Goal: Task Accomplishment & Management: Manage account settings

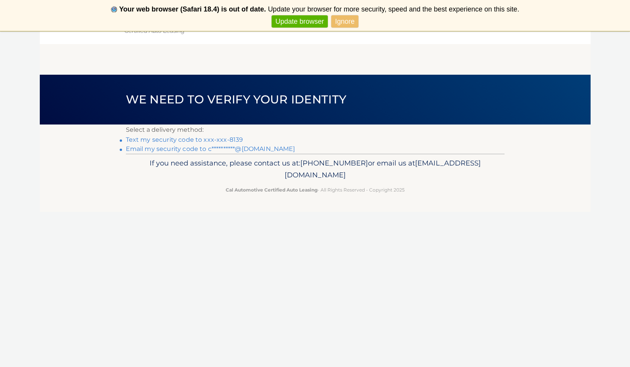
click at [224, 140] on link "Text my security code to xxx-xxx-8139" at bounding box center [184, 139] width 117 height 7
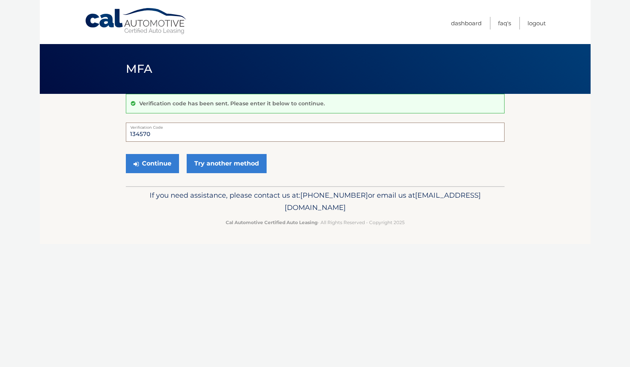
type input "134570"
click at [152, 163] on button "Continue" at bounding box center [152, 163] width 53 height 19
click at [161, 161] on button "Continue" at bounding box center [152, 163] width 53 height 19
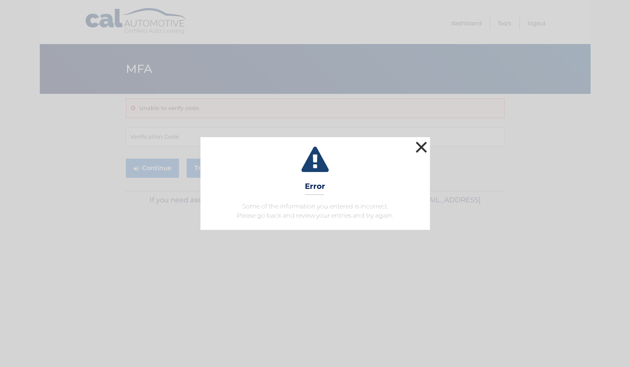
click at [420, 147] on button "×" at bounding box center [421, 146] width 15 height 15
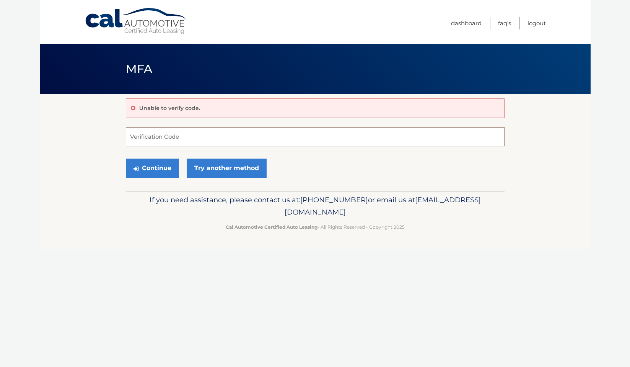
click at [191, 142] on input "Verification Code" at bounding box center [315, 136] width 379 height 19
click at [220, 172] on link "Try another method" at bounding box center [227, 167] width 80 height 19
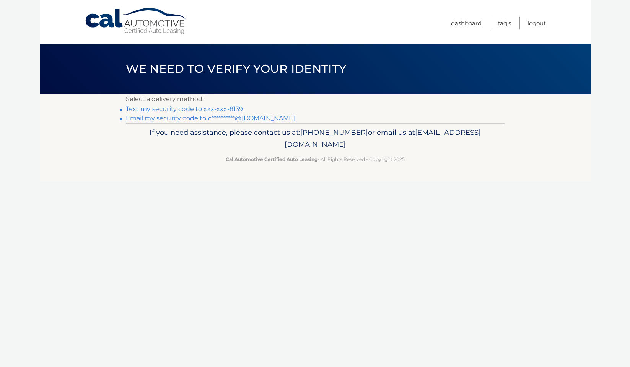
click at [233, 121] on link "**********" at bounding box center [210, 117] width 169 height 7
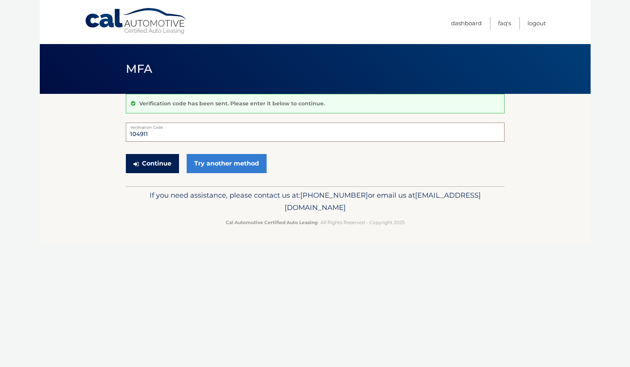
type input "104911"
click at [158, 161] on button "Continue" at bounding box center [152, 163] width 53 height 19
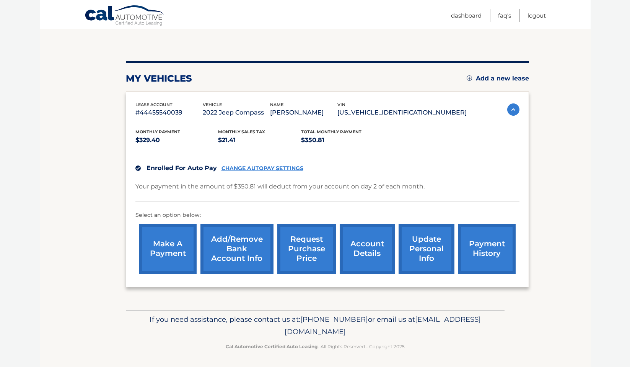
scroll to position [67, 0]
click at [176, 251] on link "make a payment" at bounding box center [167, 249] width 57 height 50
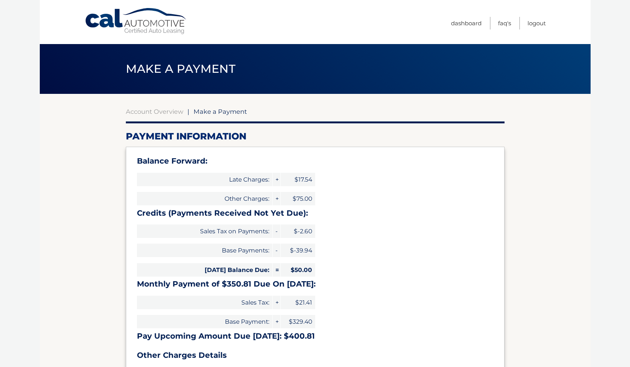
select select "YWFlM2IyZmUtYmE0Zi00NGQwLThhNjAtOGVhNmE3Yzc4N2Jm"
click at [470, 22] on link "Dashboard" at bounding box center [466, 23] width 31 height 13
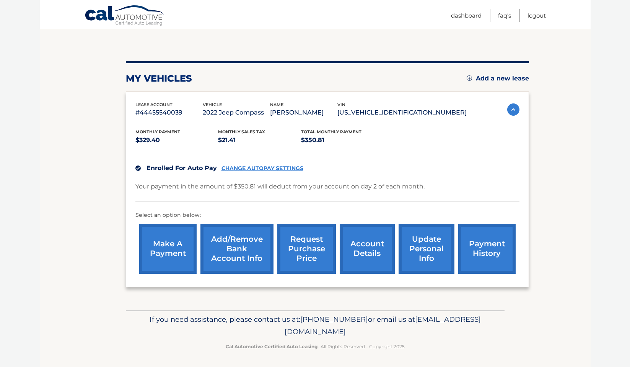
scroll to position [67, 0]
click at [324, 253] on link "request purchase price" at bounding box center [306, 249] width 59 height 50
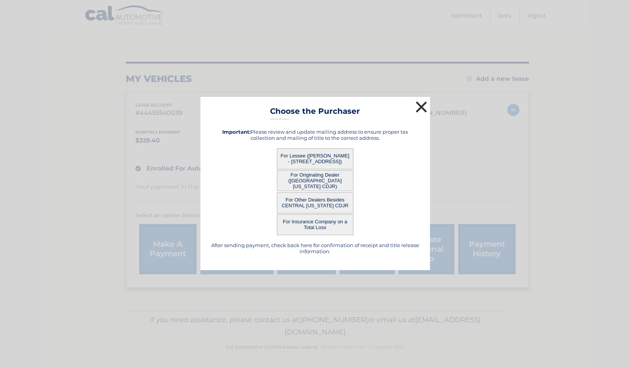
click at [422, 109] on button "×" at bounding box center [421, 106] width 15 height 15
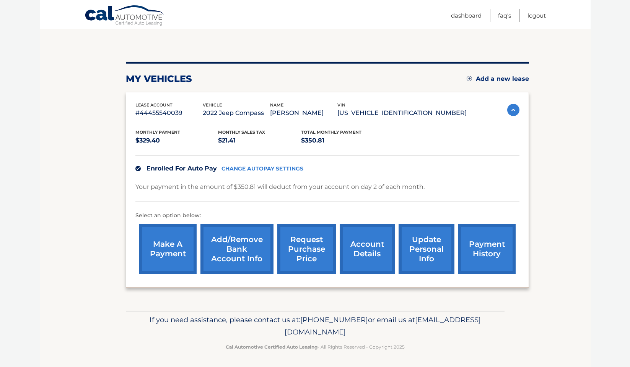
click at [313, 252] on link "request purchase price" at bounding box center [306, 249] width 59 height 50
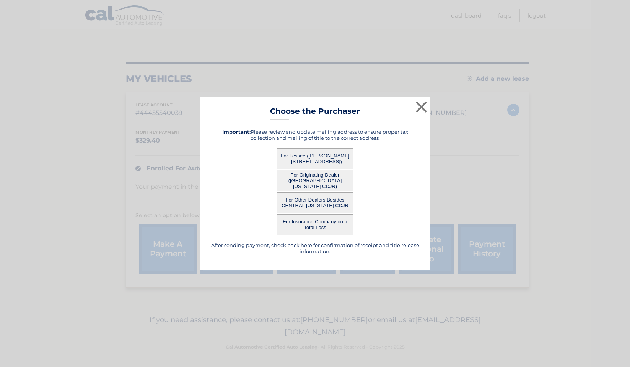
click at [319, 181] on button "For Originating Dealer ([GEOGRAPHIC_DATA][US_STATE] CDJR)" at bounding box center [315, 180] width 77 height 21
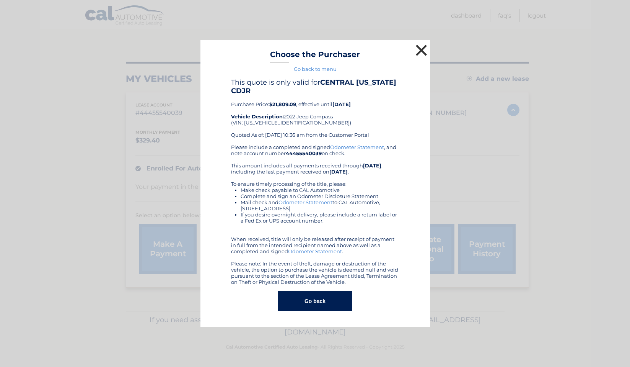
click at [420, 47] on button "×" at bounding box center [421, 49] width 15 height 15
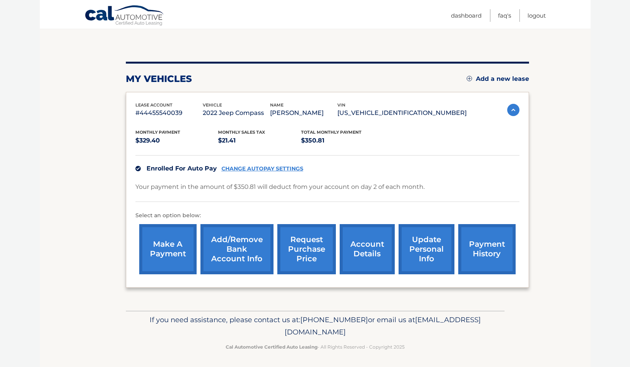
click at [376, 252] on link "account details" at bounding box center [367, 249] width 55 height 50
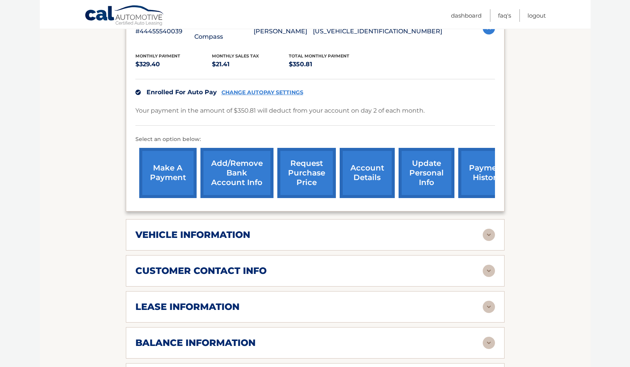
scroll to position [164, 0]
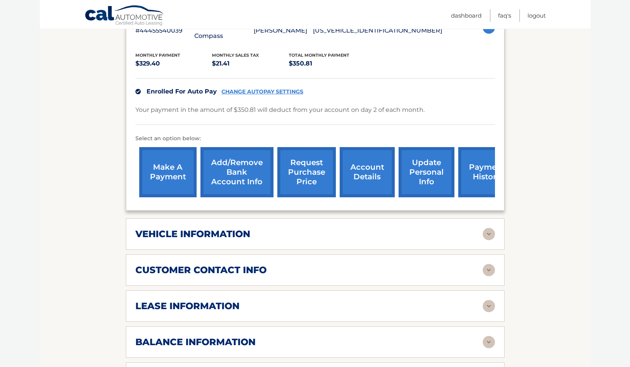
click at [492, 228] on img at bounding box center [489, 234] width 12 height 12
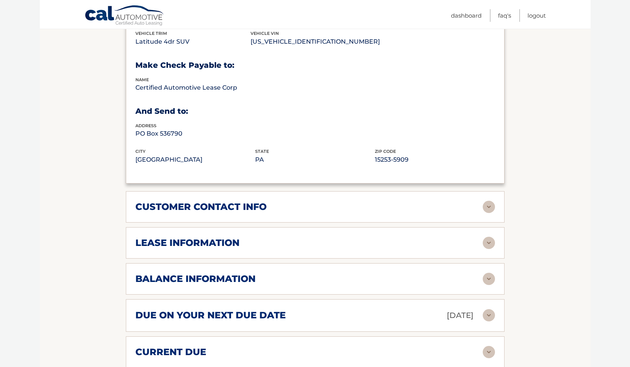
scroll to position [413, 0]
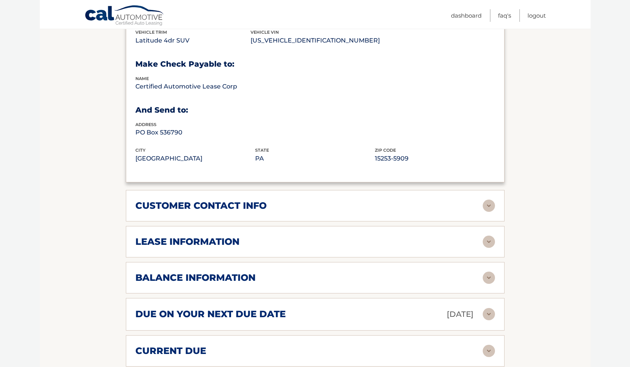
click at [487, 199] on img at bounding box center [489, 205] width 12 height 12
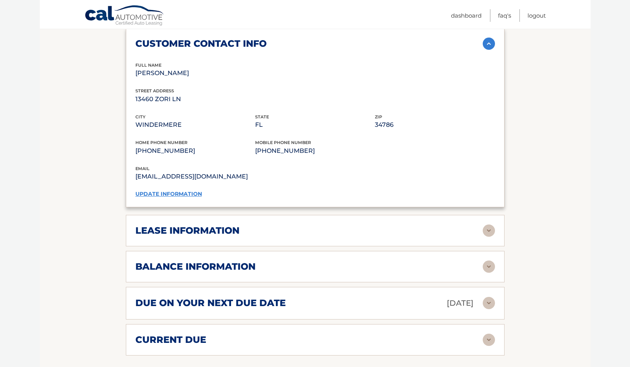
scroll to position [584, 0]
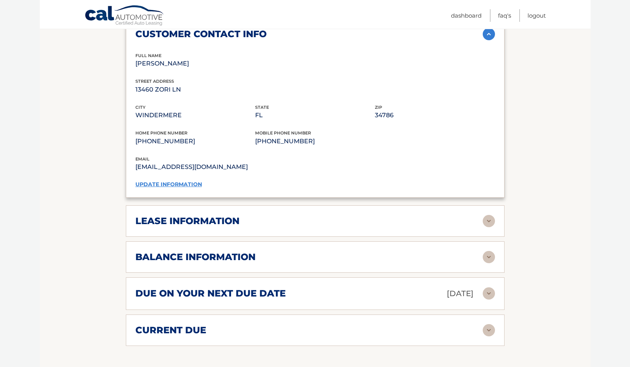
click at [490, 215] on img at bounding box center [489, 221] width 12 height 12
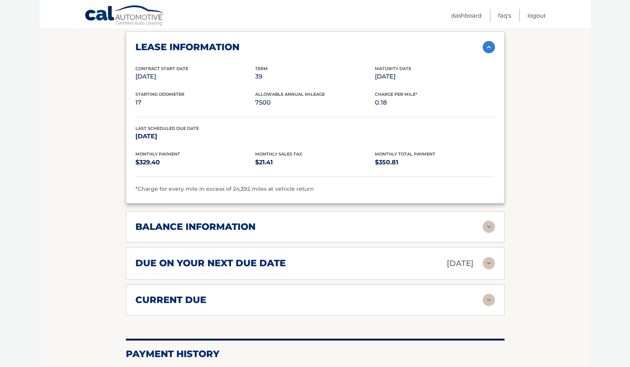
scroll to position [764, 0]
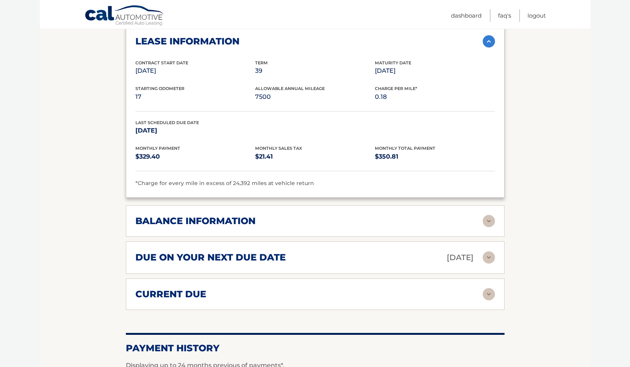
click at [485, 215] on img at bounding box center [489, 221] width 12 height 12
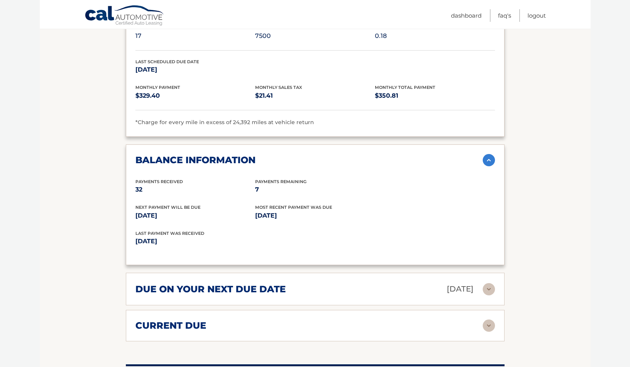
scroll to position [830, 0]
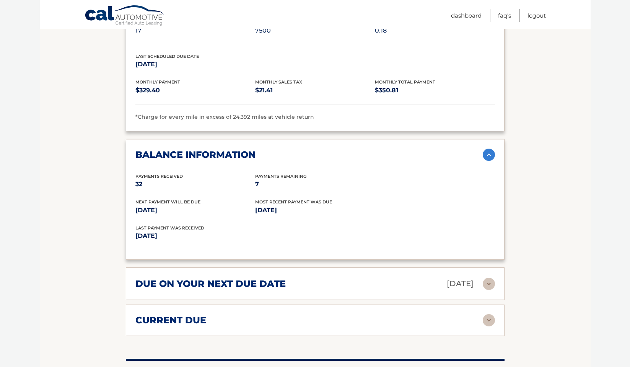
click at [490, 277] on img at bounding box center [489, 283] width 12 height 12
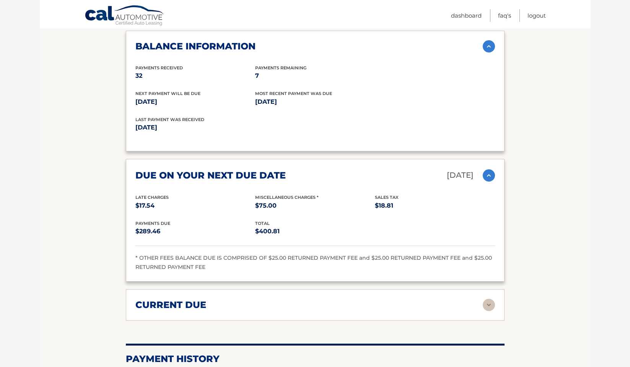
scroll to position [941, 0]
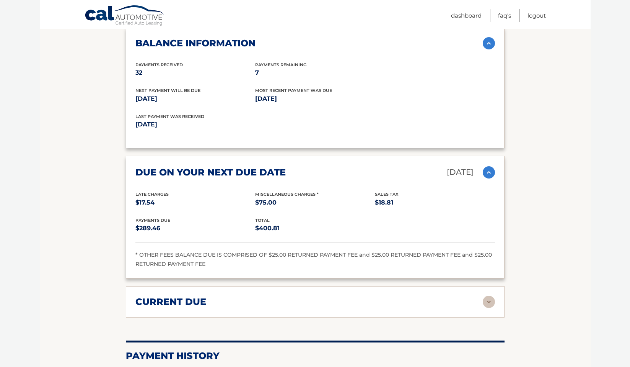
click at [490, 295] on img at bounding box center [489, 301] width 12 height 12
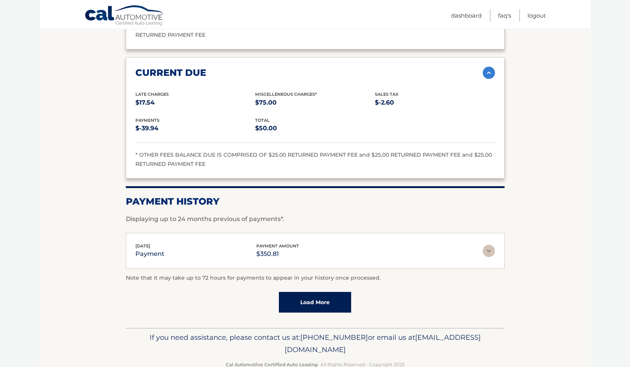
scroll to position [1169, 0]
click at [485, 245] on img at bounding box center [489, 251] width 12 height 12
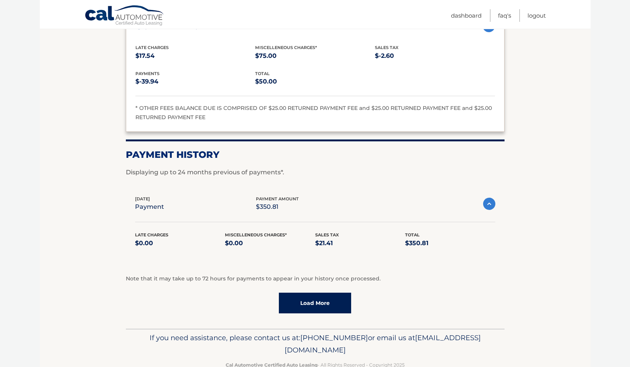
scroll to position [1216, 0]
click at [313, 293] on link "Load More" at bounding box center [315, 303] width 72 height 21
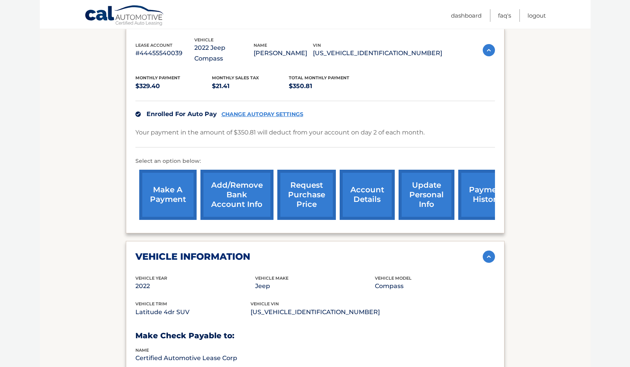
scroll to position [142, 0]
